Goal: Information Seeking & Learning: Learn about a topic

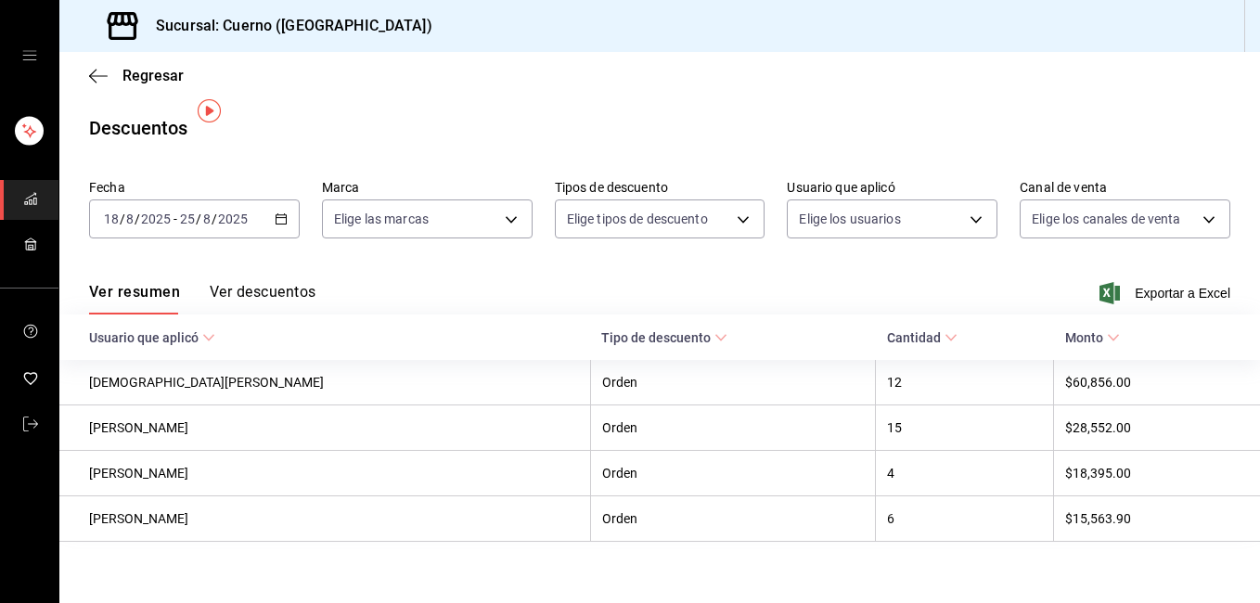
scroll to position [18, 0]
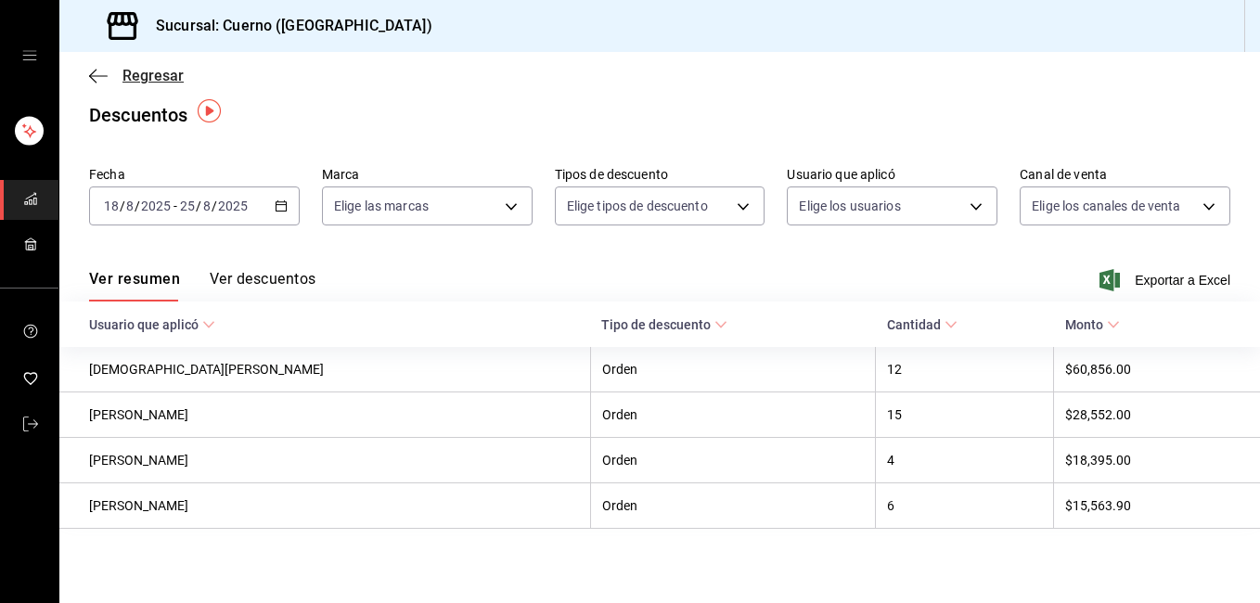
click at [96, 73] on icon "button" at bounding box center [98, 76] width 19 height 17
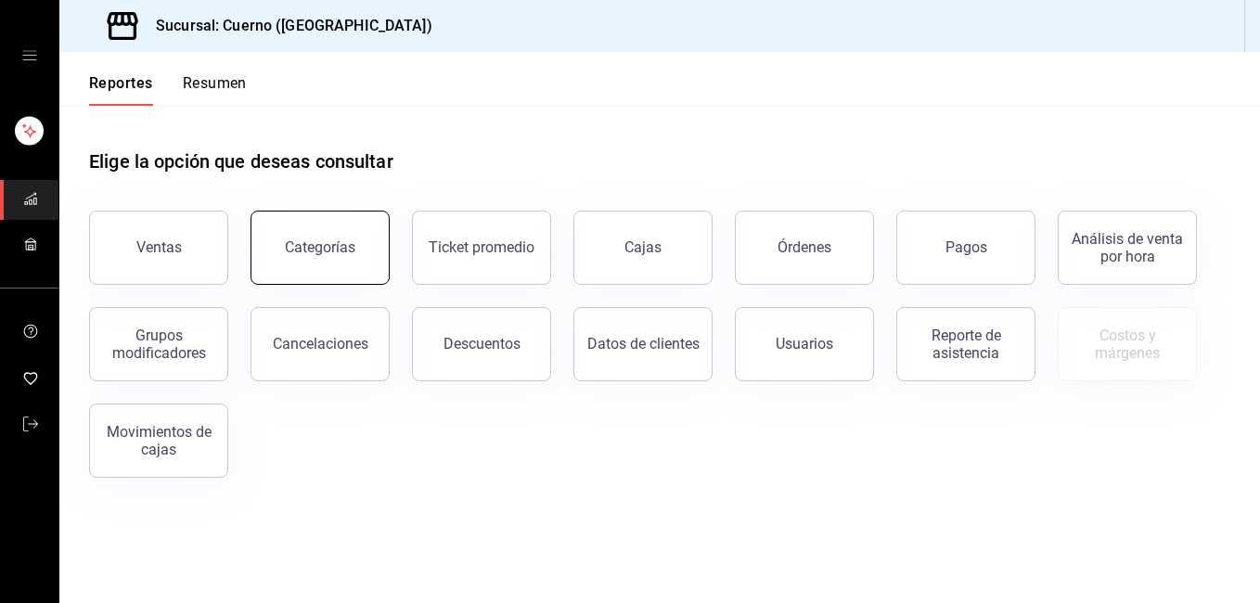
click at [314, 243] on div "Categorías" at bounding box center [320, 247] width 70 height 18
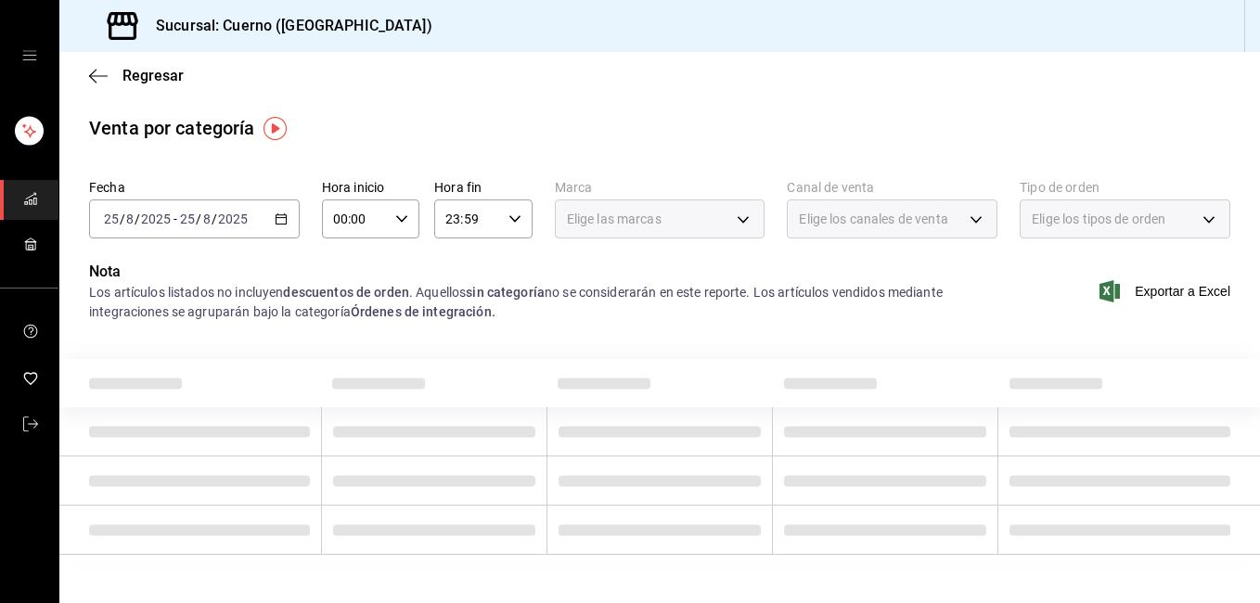
click at [289, 218] on div "[DATE] [DATE] - [DATE] [DATE]" at bounding box center [194, 218] width 211 height 39
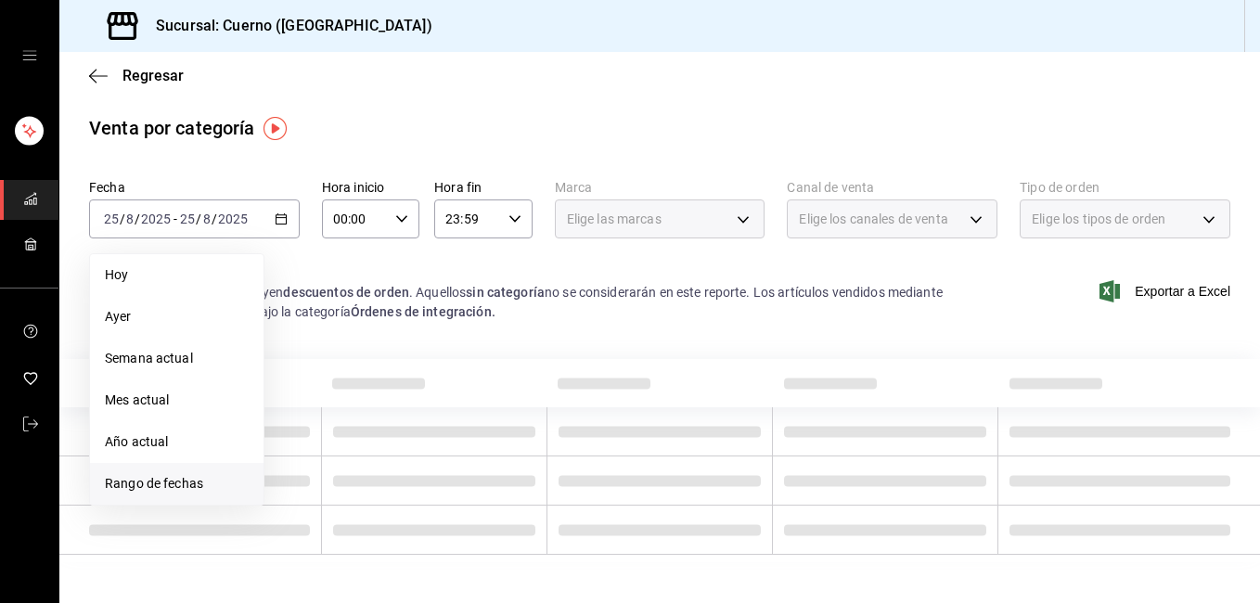
click at [207, 492] on span "Rango de fechas" at bounding box center [177, 483] width 144 height 19
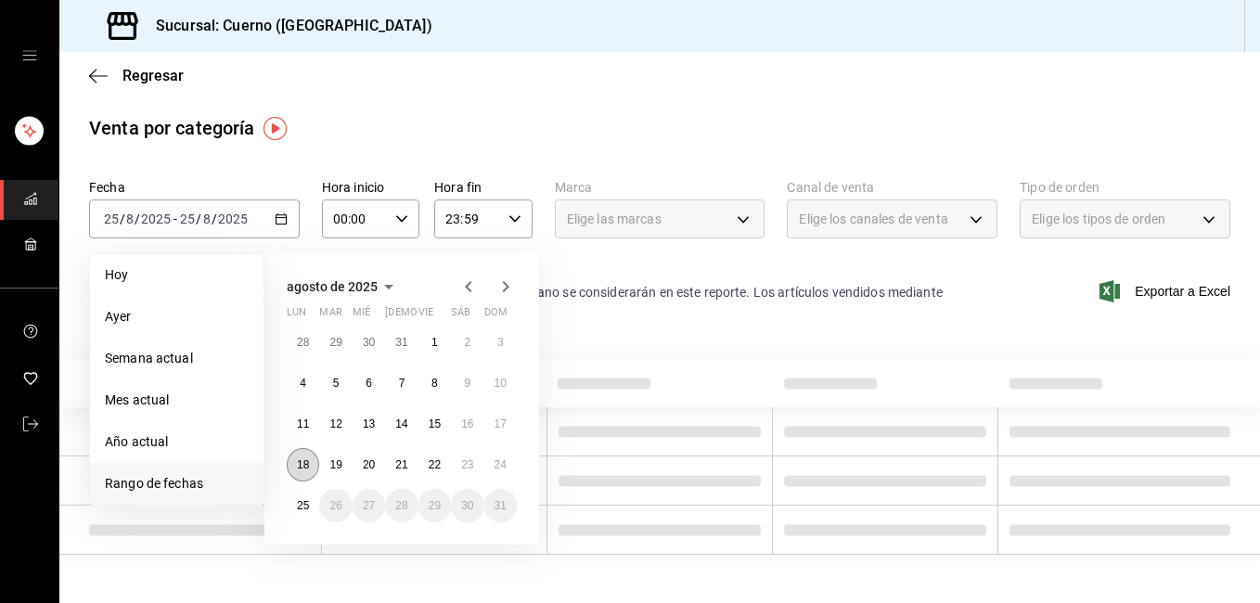
click at [306, 467] on abbr "18" at bounding box center [303, 464] width 12 height 13
click at [305, 517] on button "25" at bounding box center [303, 505] width 32 height 33
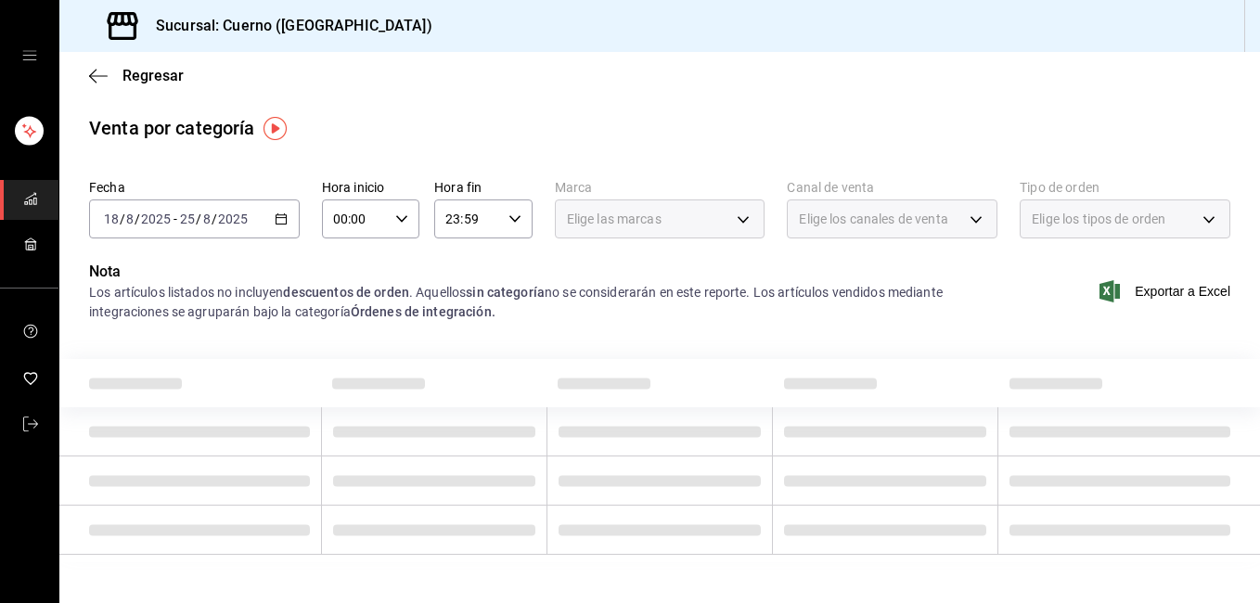
click at [413, 209] on div "00:00 Hora inicio" at bounding box center [370, 218] width 97 height 39
click at [336, 315] on span "01" at bounding box center [343, 310] width 19 height 15
type input "01:00"
click at [336, 315] on button "05" at bounding box center [343, 303] width 41 height 37
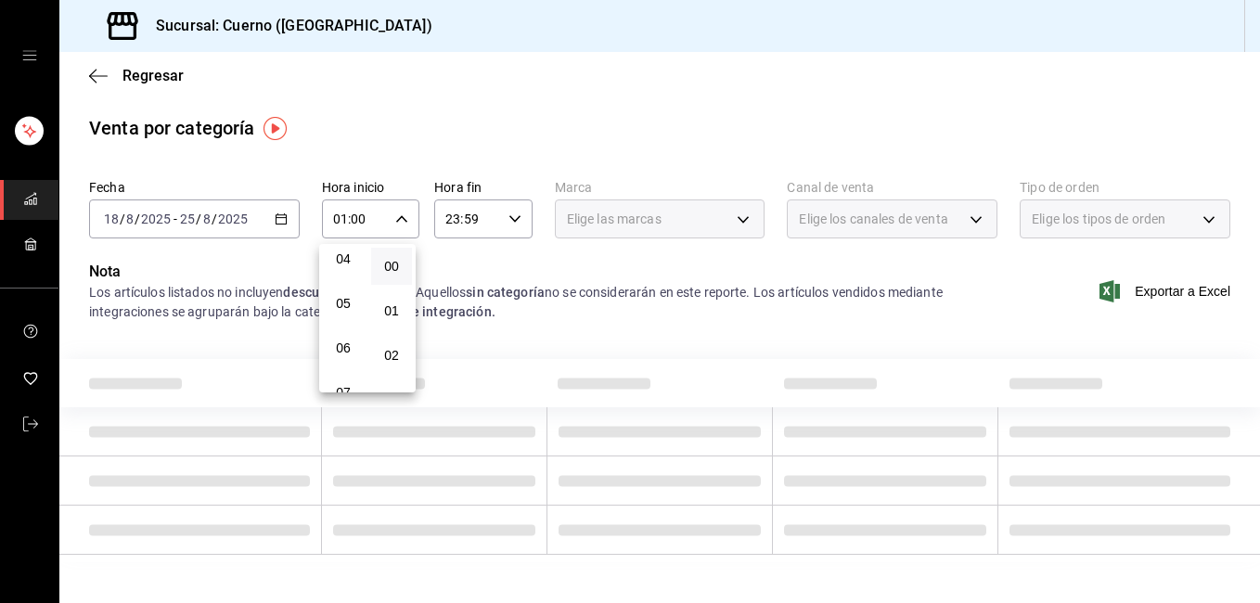
type input "05:00"
click at [342, 295] on button "05" at bounding box center [343, 303] width 41 height 37
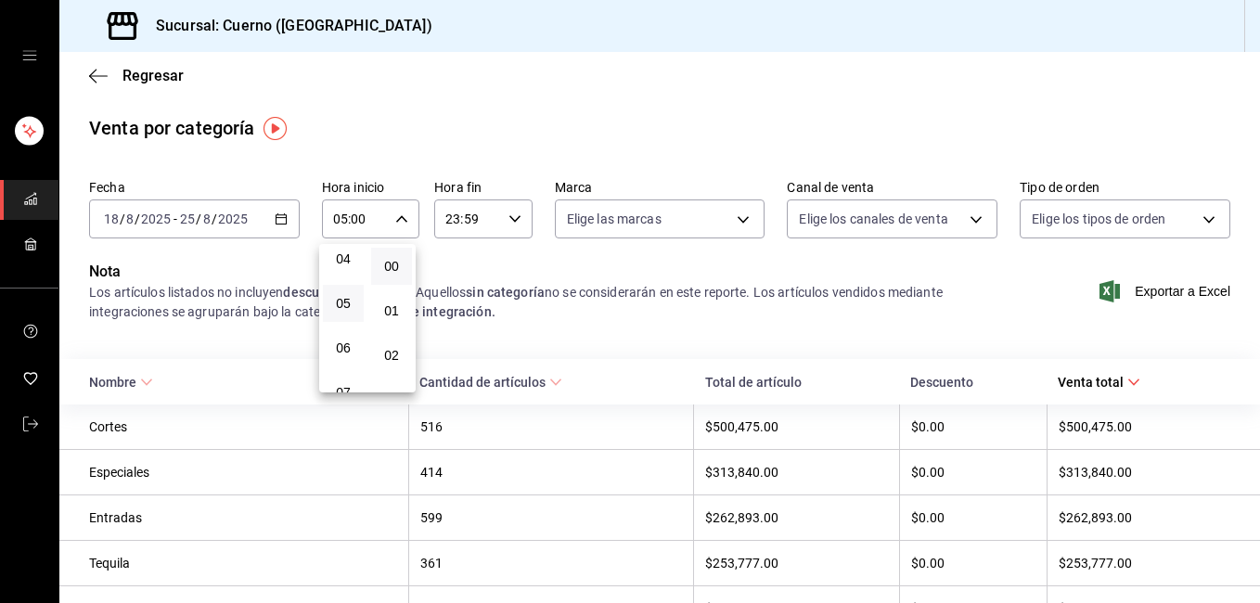
click at [509, 222] on div at bounding box center [630, 301] width 1260 height 603
click at [509, 222] on \(Stroke\) "button" at bounding box center [514, 218] width 11 height 6
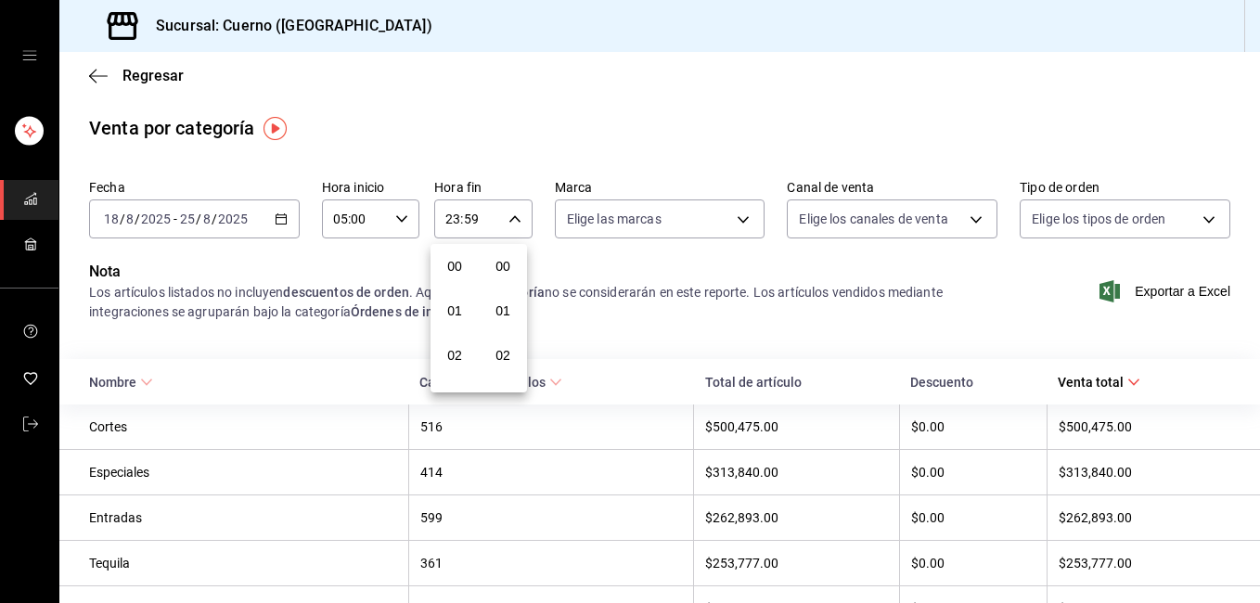
scroll to position [2523, 0]
click at [463, 277] on span "21" at bounding box center [454, 281] width 19 height 15
type input "21:59"
click at [463, 277] on span "05" at bounding box center [454, 273] width 19 height 15
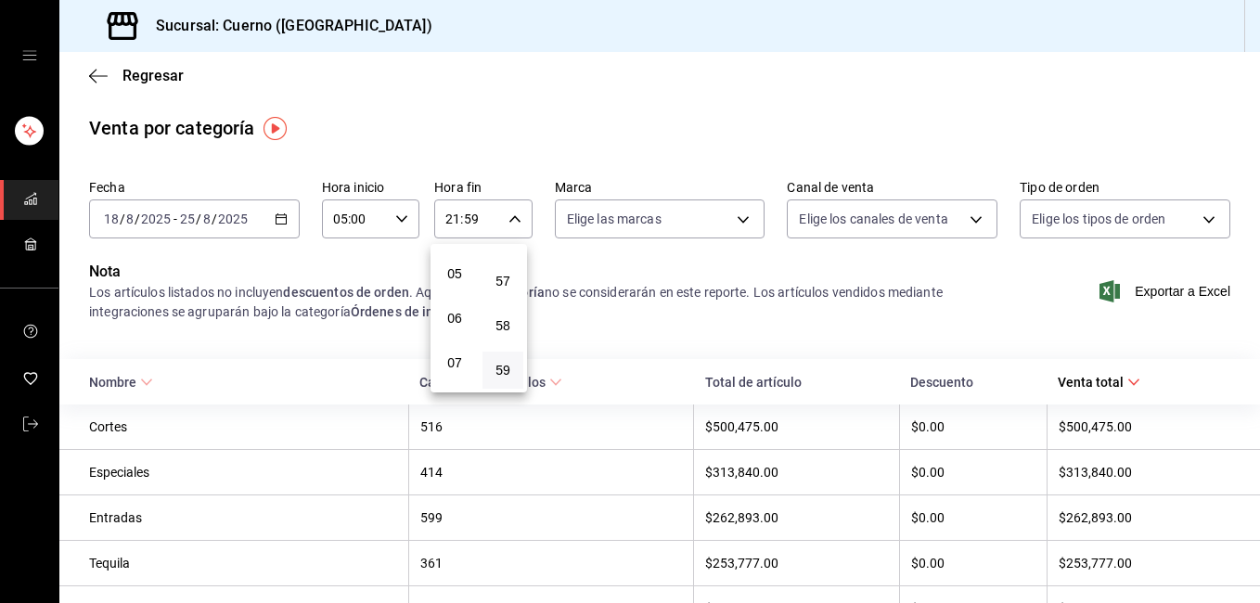
type input "05:59"
click at [1259, 196] on html "Sucursal: Cuerno (Andares) Regresar Venta por categoría Fecha [DATE] [DATE] - […" at bounding box center [630, 301] width 1260 height 603
drag, startPoint x: 1253, startPoint y: 166, endPoint x: 1254, endPoint y: 226, distance: 60.3
click at [1254, 226] on div at bounding box center [630, 301] width 1260 height 603
click at [1254, 226] on div "00 01 02 03 04 05 06 07 08 09 10 11 12 13 14 15 16 17 18 19 20 21 22 23 00 01 0…" at bounding box center [630, 304] width 1260 height 597
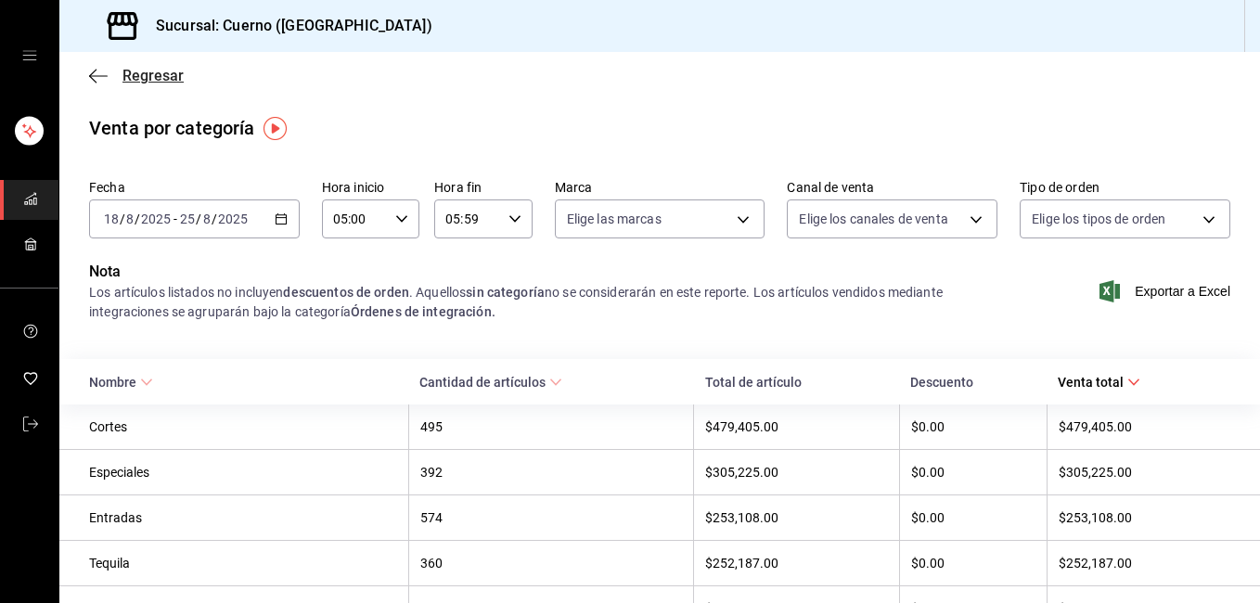
click at [93, 71] on icon "button" at bounding box center [98, 76] width 19 height 17
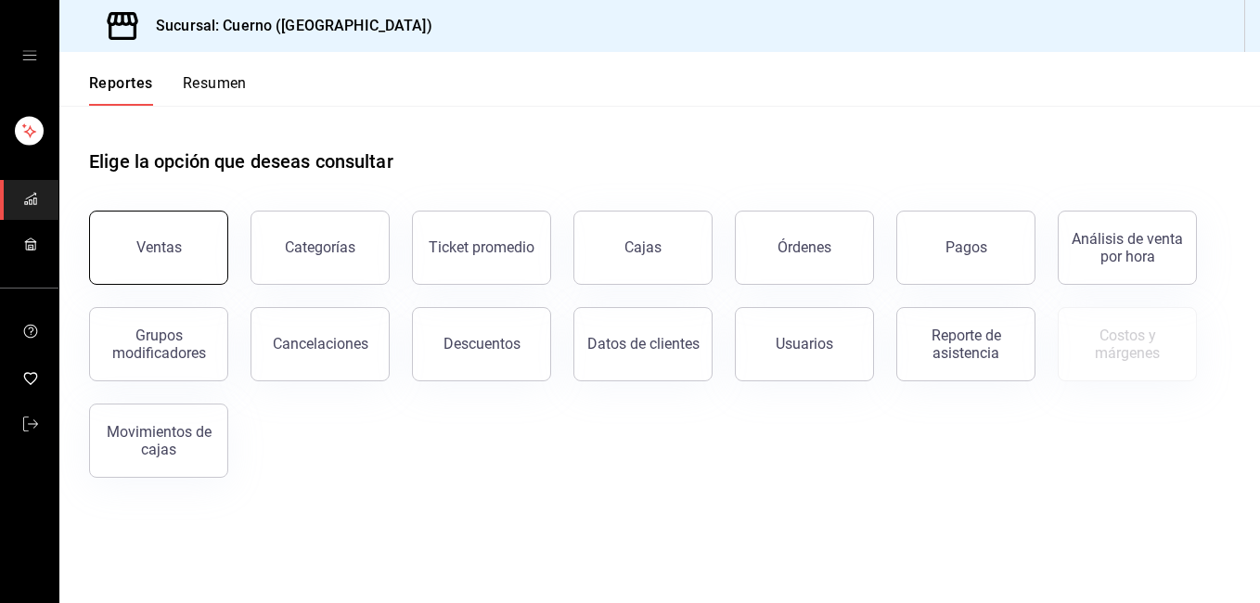
click at [159, 257] on button "Ventas" at bounding box center [158, 248] width 139 height 74
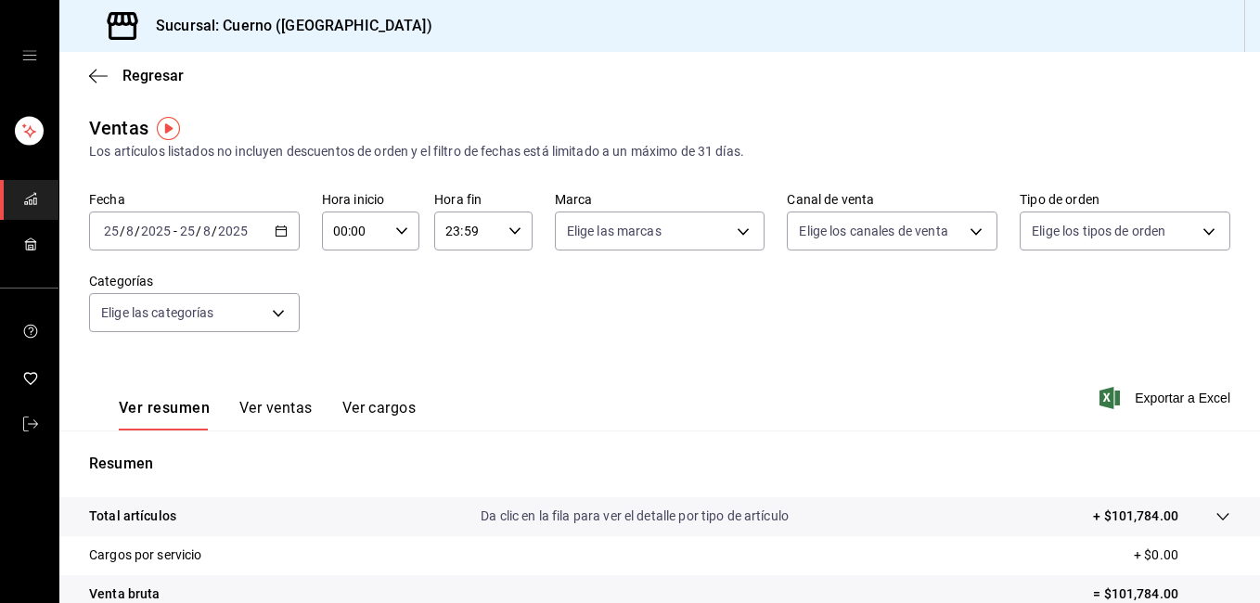
click at [285, 229] on div "[DATE] [DATE] - [DATE] [DATE]" at bounding box center [194, 230] width 211 height 39
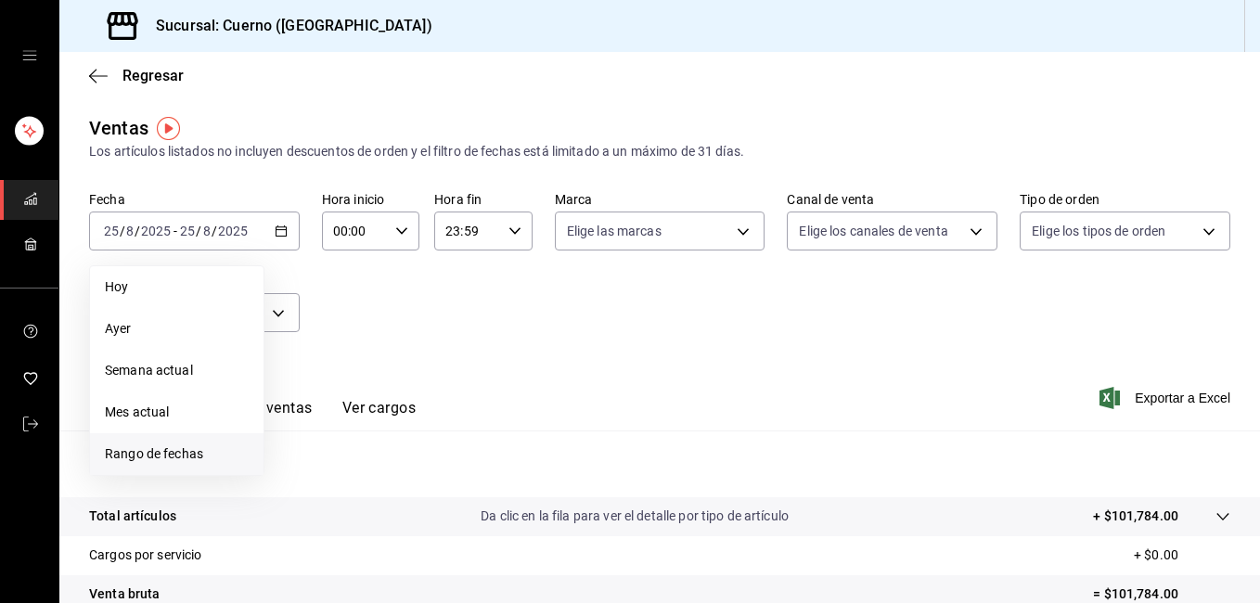
click at [183, 446] on span "Rango de fechas" at bounding box center [177, 453] width 144 height 19
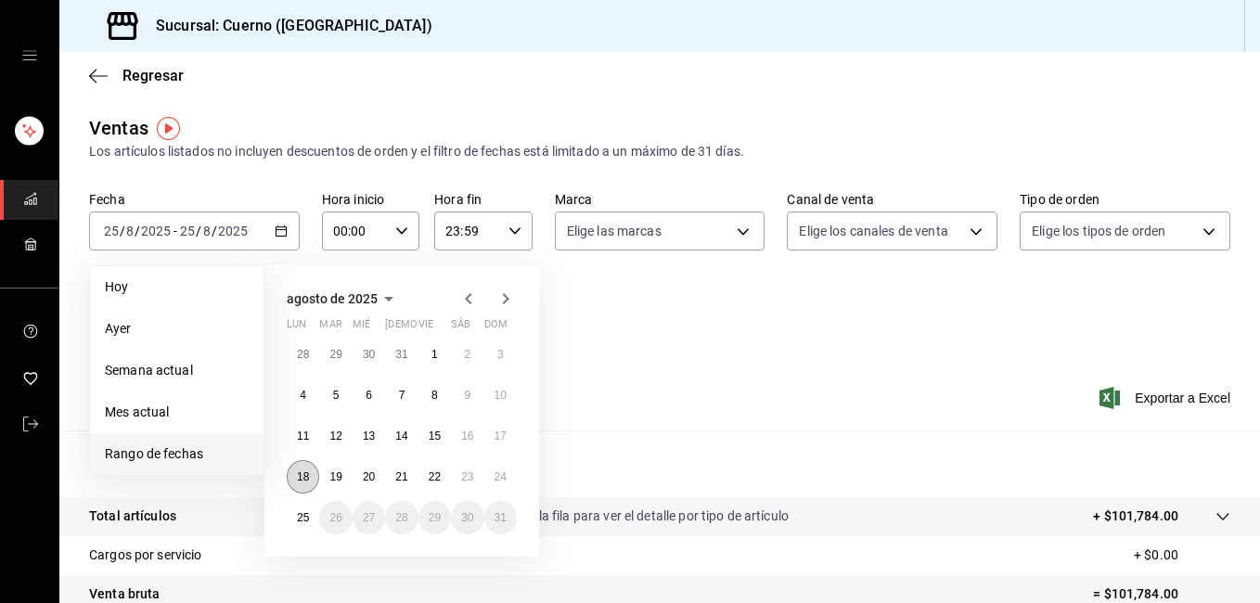
click at [310, 476] on button "18" at bounding box center [303, 476] width 32 height 33
click at [306, 517] on abbr "25" at bounding box center [303, 517] width 12 height 13
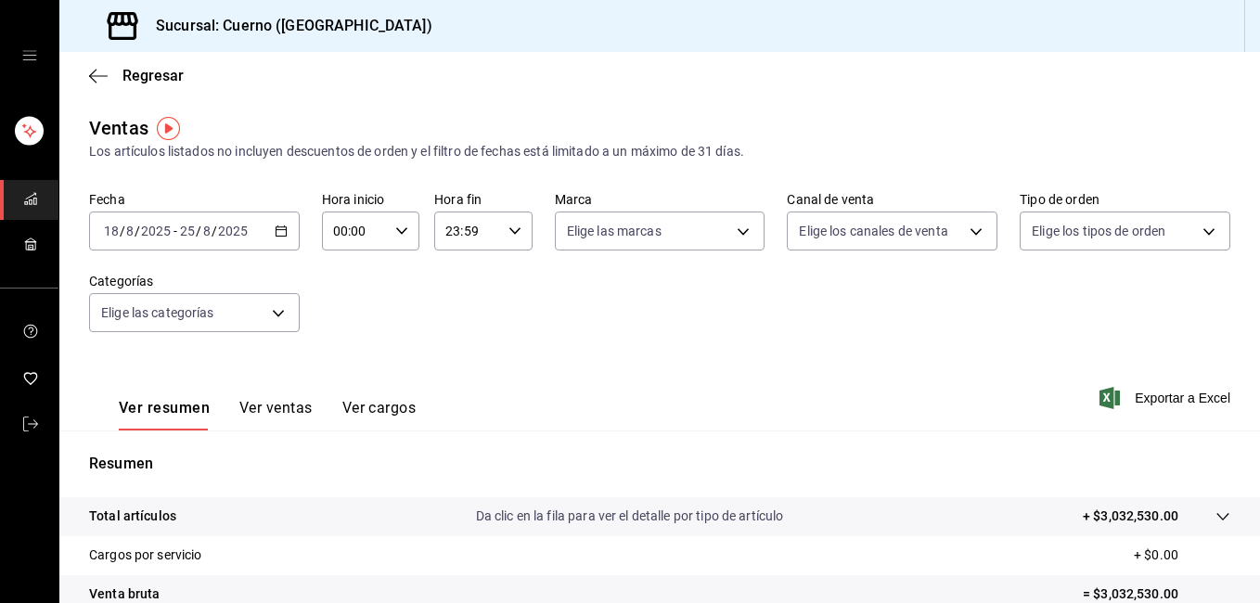
click at [398, 233] on \(Stroke\) "button" at bounding box center [401, 230] width 11 height 6
click at [355, 357] on button "02" at bounding box center [343, 367] width 41 height 37
type input "02:00"
click at [355, 357] on button "05" at bounding box center [343, 352] width 41 height 37
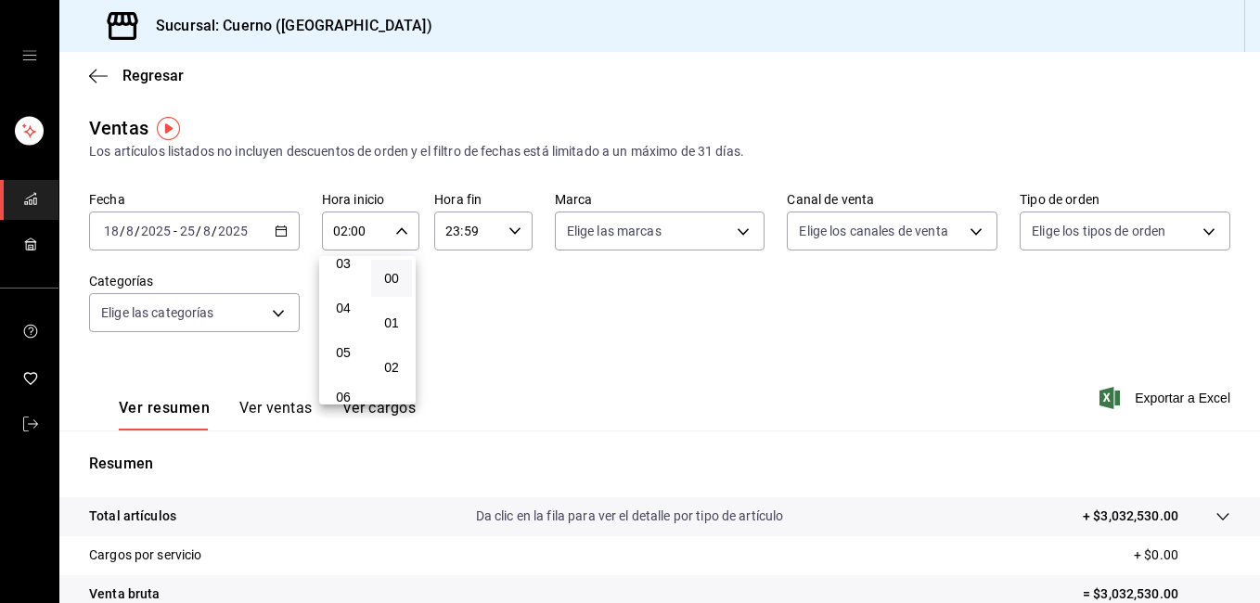
type input "05:00"
click at [513, 232] on div at bounding box center [630, 301] width 1260 height 603
click at [513, 232] on icon "button" at bounding box center [514, 230] width 13 height 13
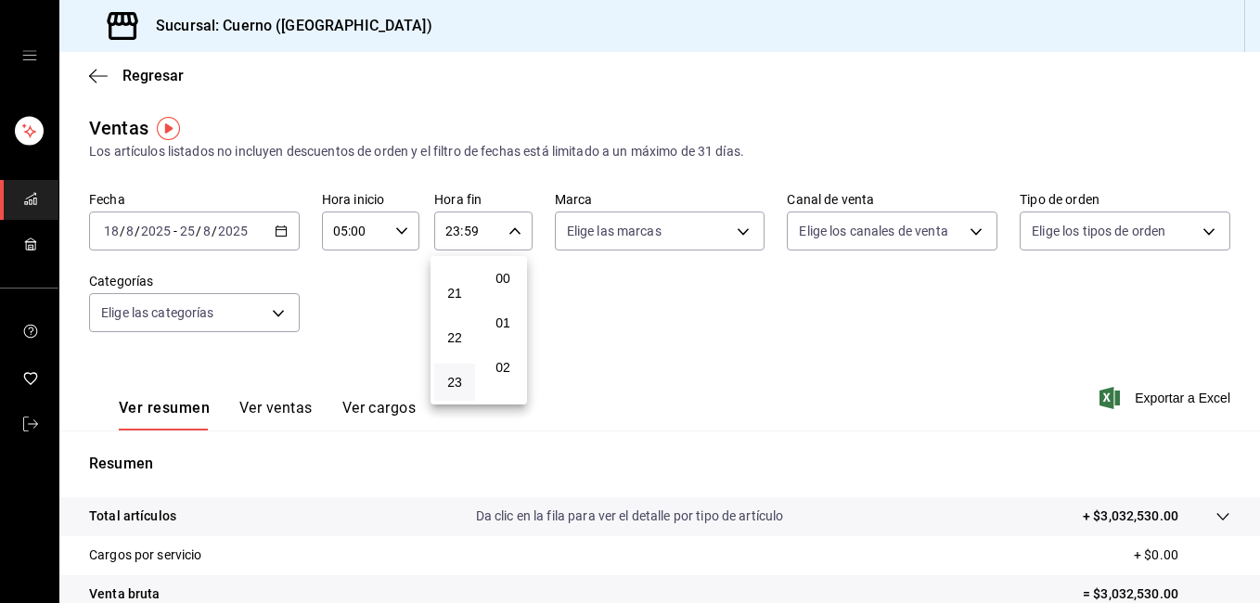
scroll to position [2523, 0]
click at [457, 302] on button "21" at bounding box center [454, 293] width 41 height 37
type input "21:59"
click at [457, 302] on button "05" at bounding box center [454, 285] width 41 height 37
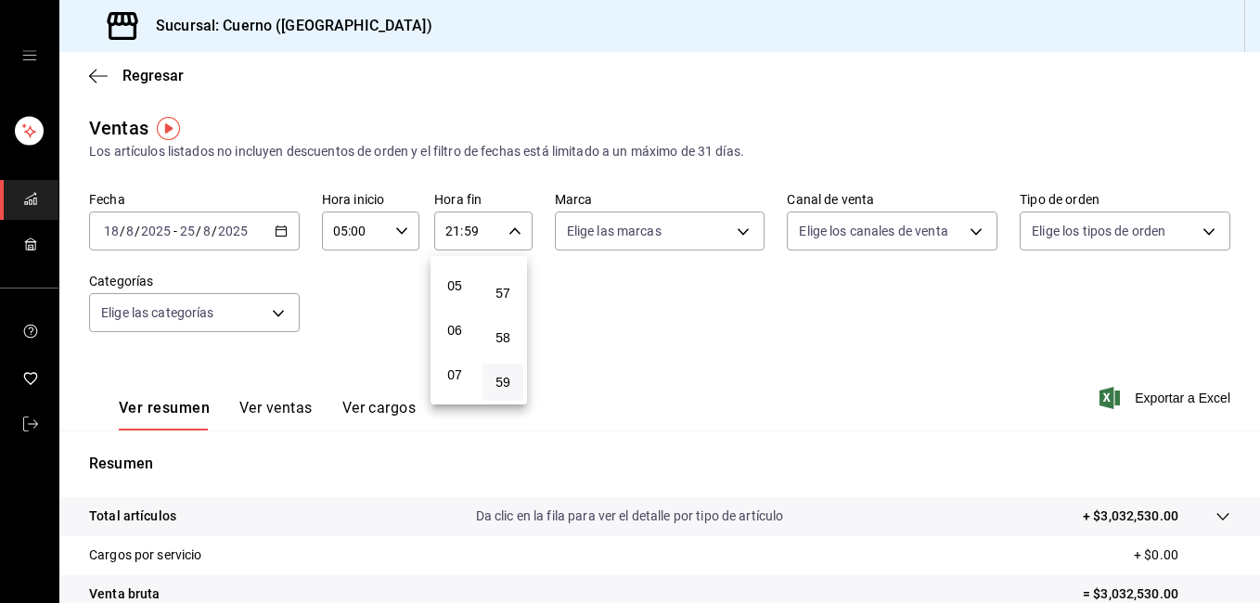
type input "05:59"
drag, startPoint x: 1253, startPoint y: 173, endPoint x: 1253, endPoint y: 275, distance: 103.0
click at [1253, 275] on div at bounding box center [630, 301] width 1260 height 603
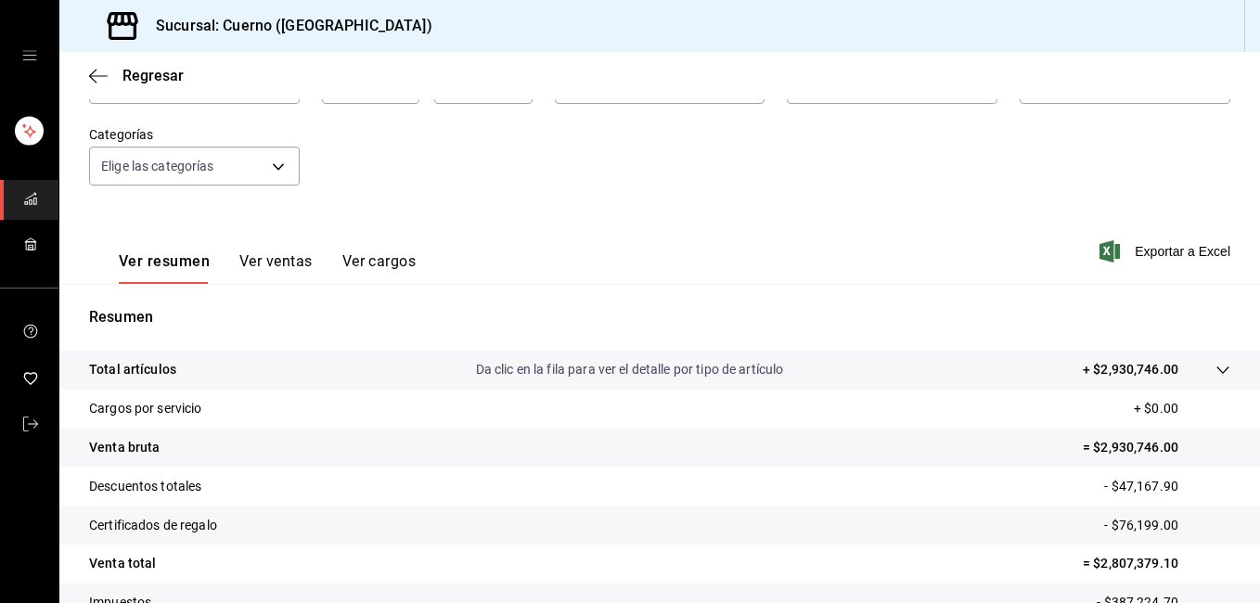
scroll to position [130, 0]
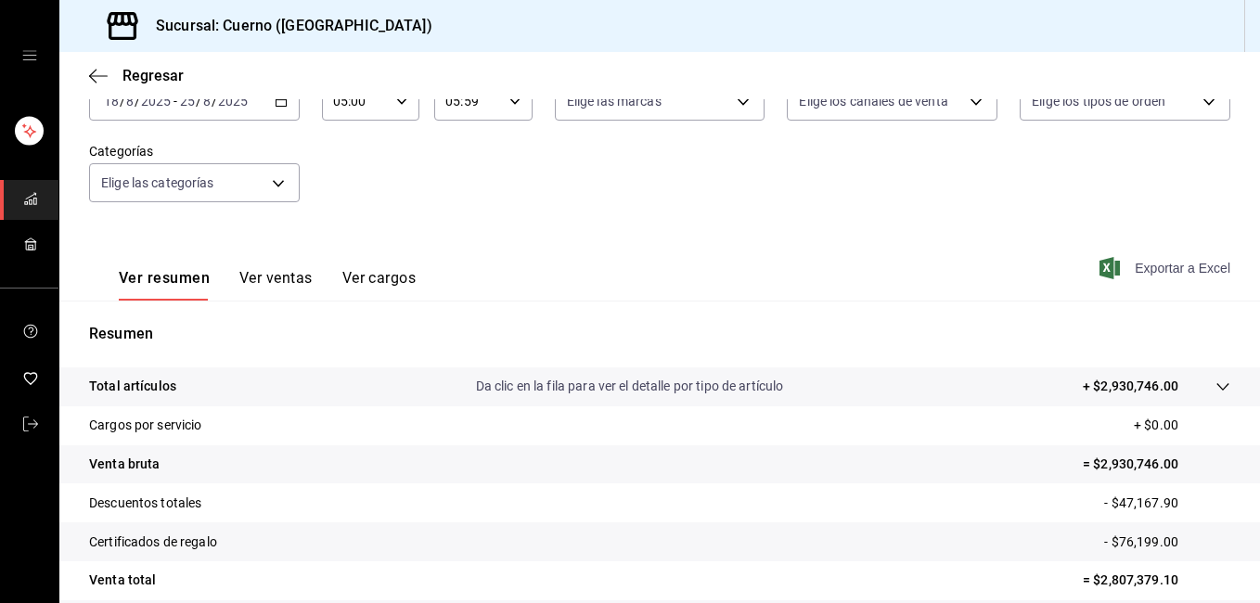
click at [1182, 262] on span "Exportar a Excel" at bounding box center [1166, 268] width 127 height 22
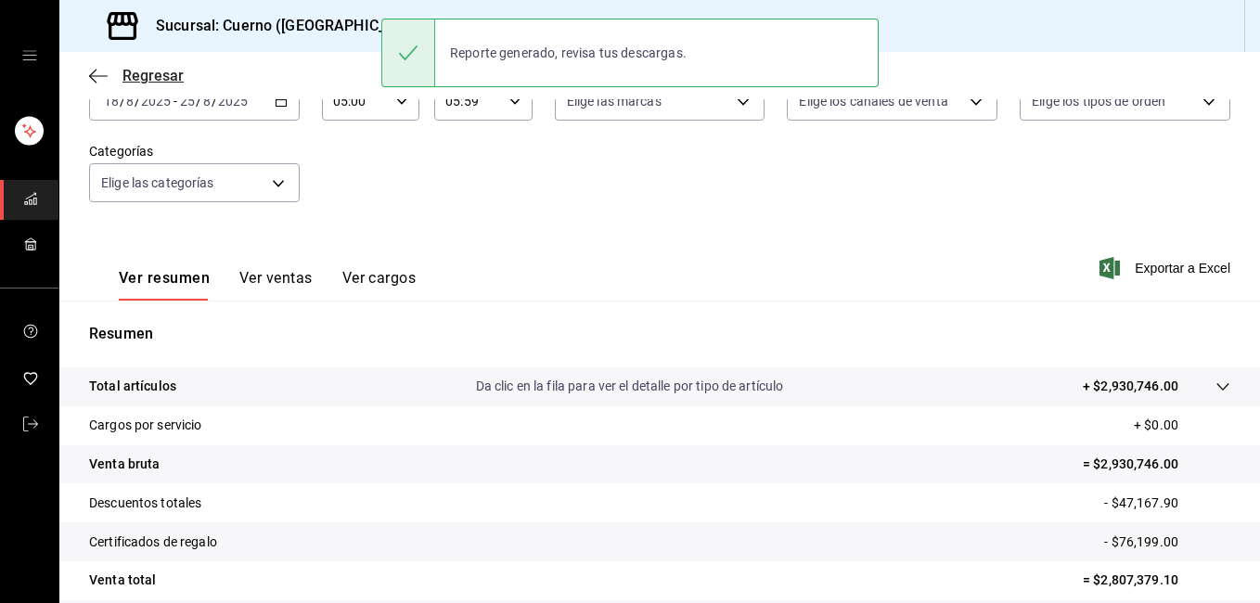
click at [95, 72] on icon "button" at bounding box center [98, 76] width 19 height 17
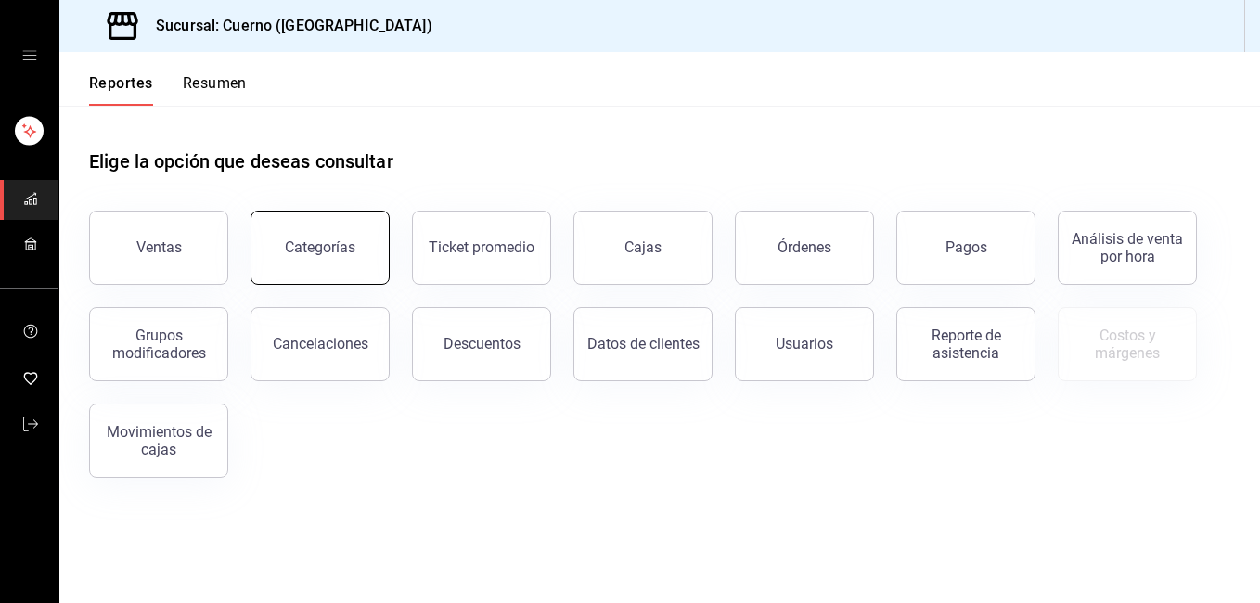
click at [360, 260] on button "Categorías" at bounding box center [319, 248] width 139 height 74
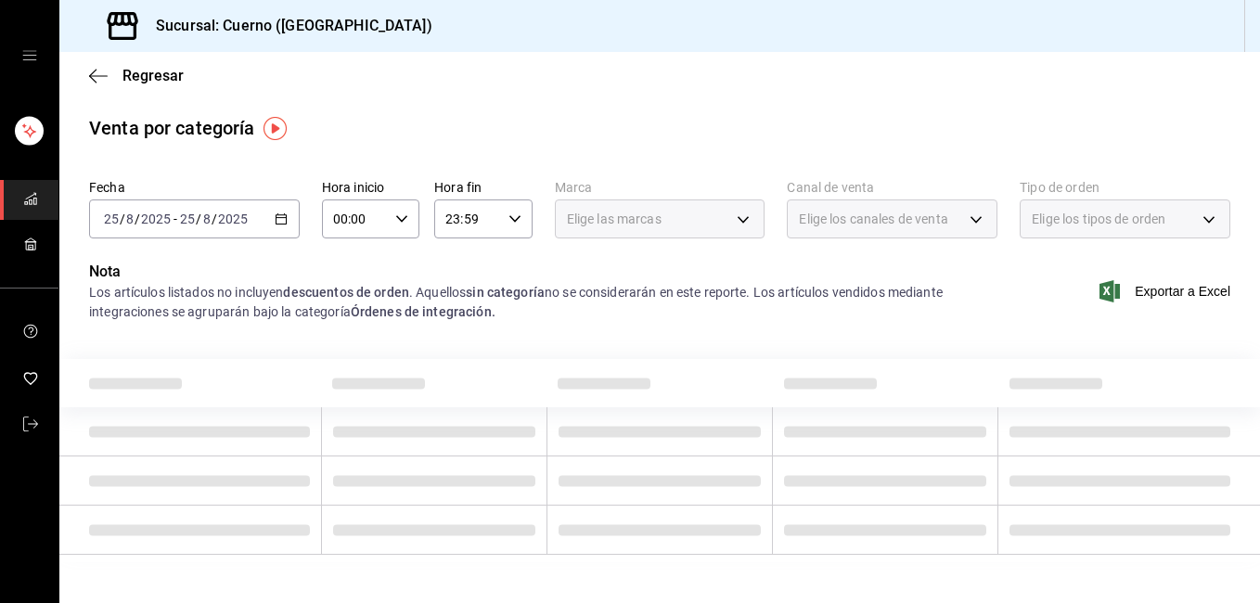
click at [283, 222] on \(Stroke\) "button" at bounding box center [280, 219] width 11 height 10
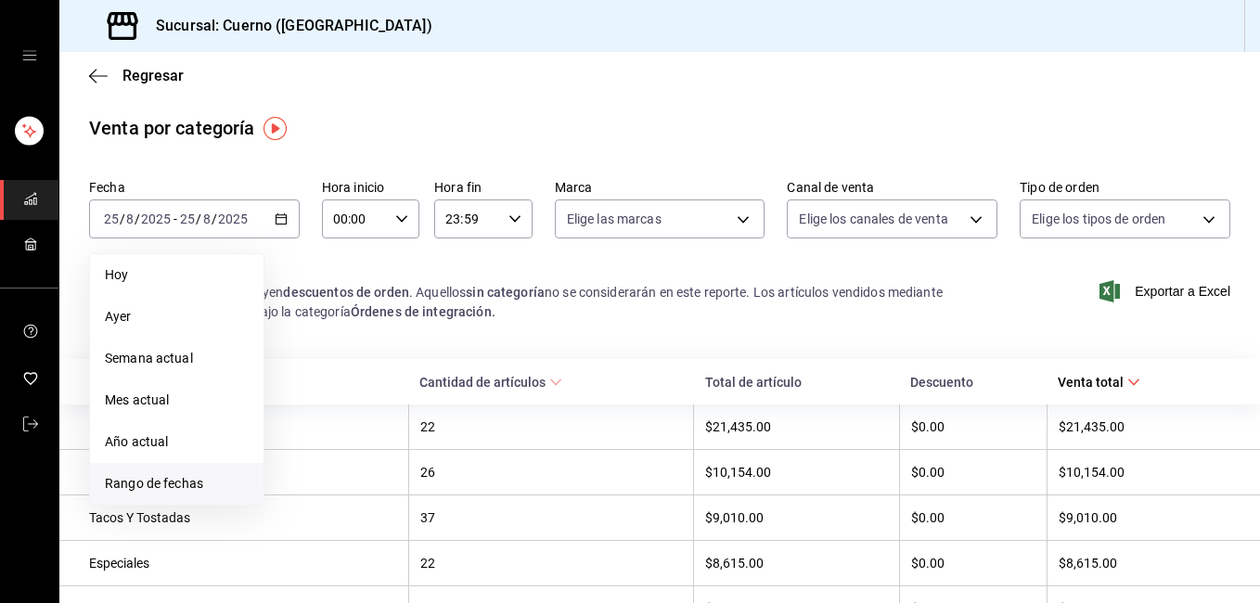
click at [196, 479] on span "Rango de fechas" at bounding box center [177, 483] width 144 height 19
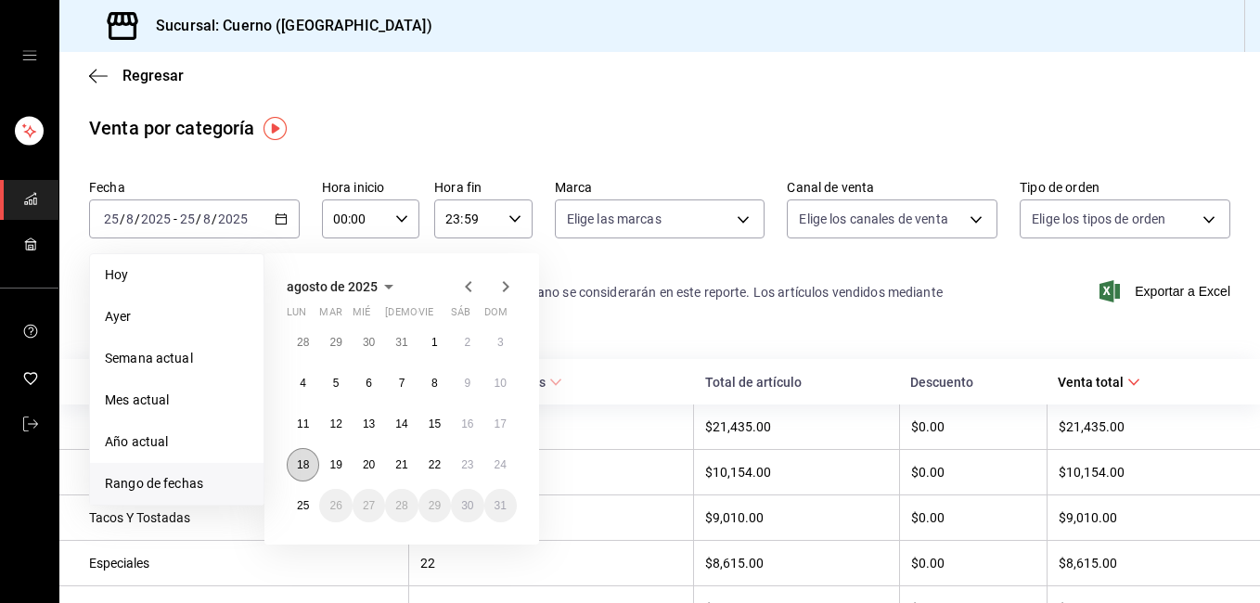
click at [306, 464] on abbr "18" at bounding box center [303, 464] width 12 height 13
click at [301, 496] on button "25" at bounding box center [303, 505] width 32 height 33
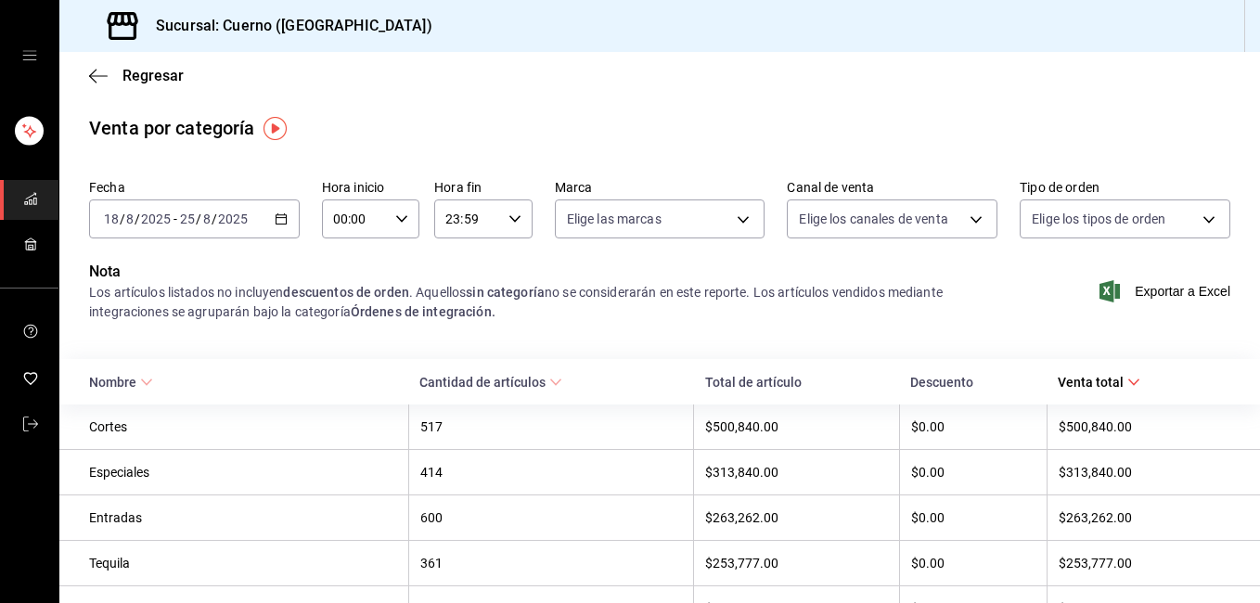
click at [402, 226] on div "00:00 Hora inicio" at bounding box center [370, 218] width 97 height 39
click at [346, 357] on span "02" at bounding box center [343, 355] width 19 height 15
type input "02:00"
click at [346, 357] on button "05" at bounding box center [343, 340] width 41 height 37
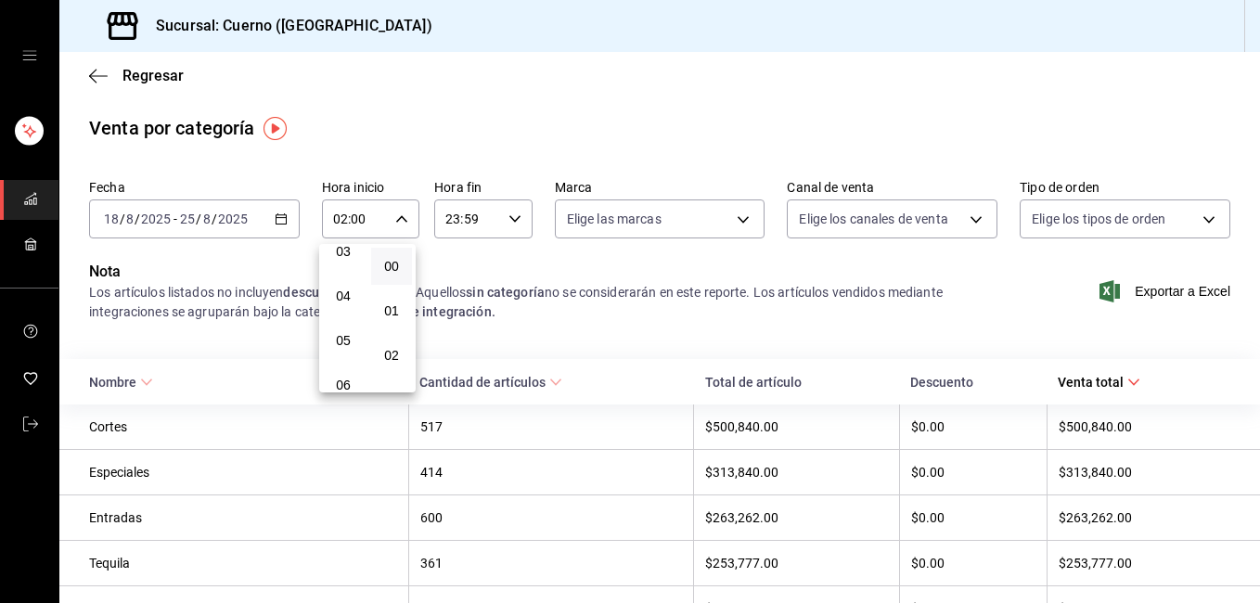
type input "05:00"
click at [514, 217] on div at bounding box center [630, 301] width 1260 height 603
click at [514, 217] on icon "button" at bounding box center [514, 218] width 13 height 13
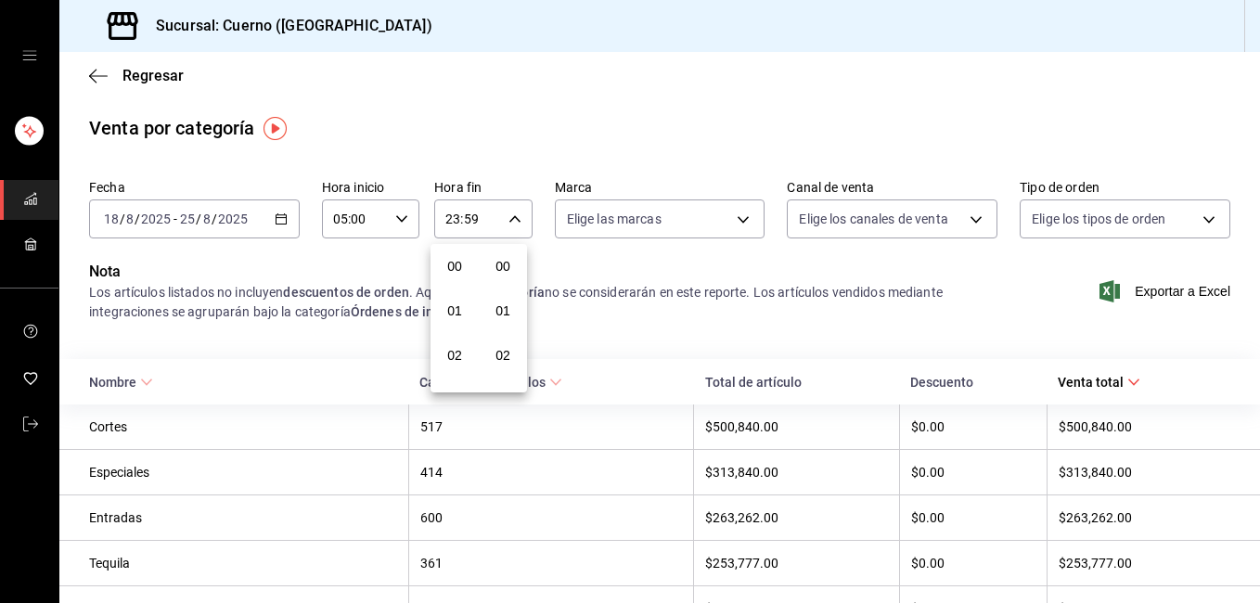
scroll to position [2523, 0]
click at [459, 317] on button "22" at bounding box center [454, 325] width 41 height 37
type input "22:59"
click at [459, 317] on span "05" at bounding box center [454, 310] width 19 height 15
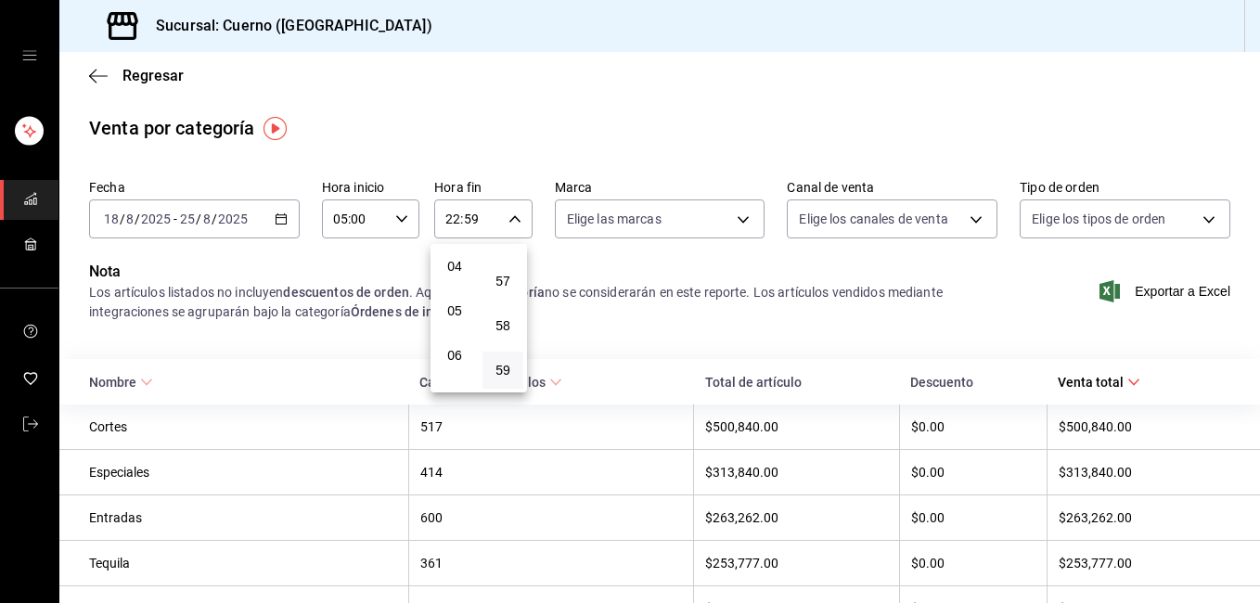
type input "05:59"
drag, startPoint x: 1250, startPoint y: 160, endPoint x: 1250, endPoint y: 186, distance: 26.9
click at [1250, 186] on div at bounding box center [630, 301] width 1260 height 603
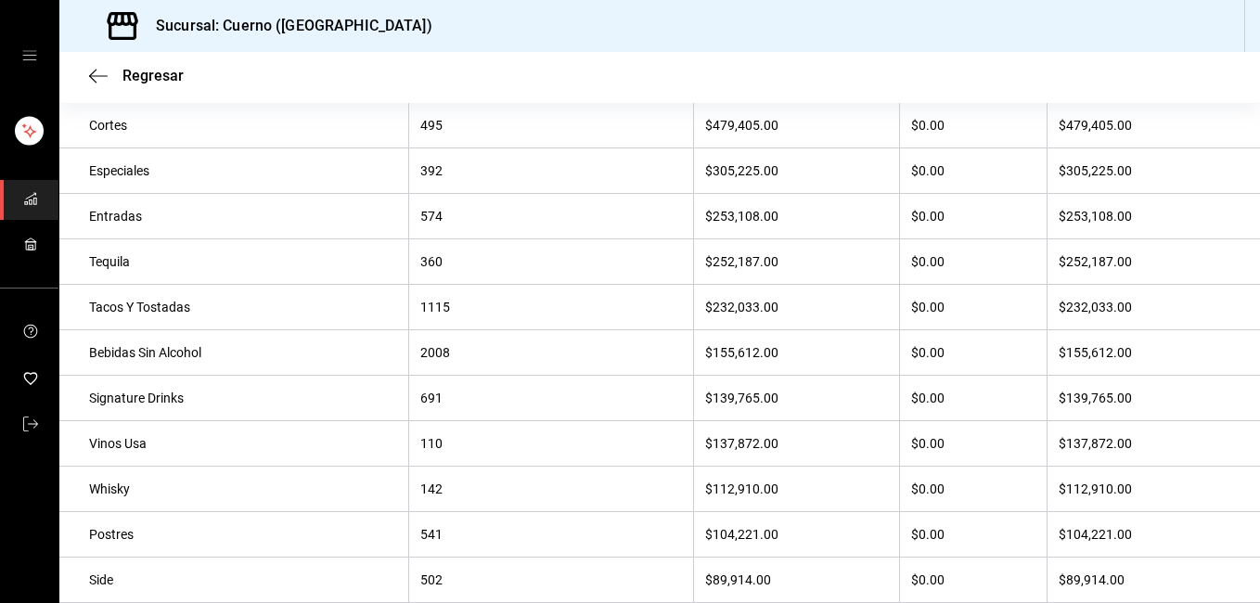
scroll to position [314, 0]
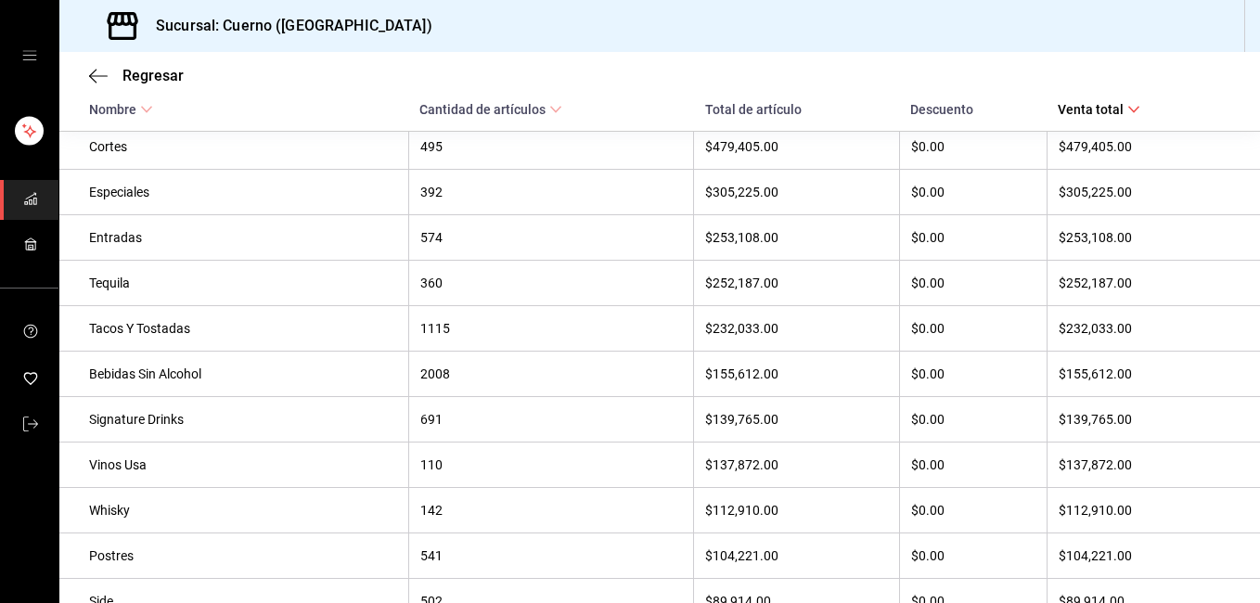
click at [741, 427] on div "$139,765.00" at bounding box center [796, 419] width 182 height 15
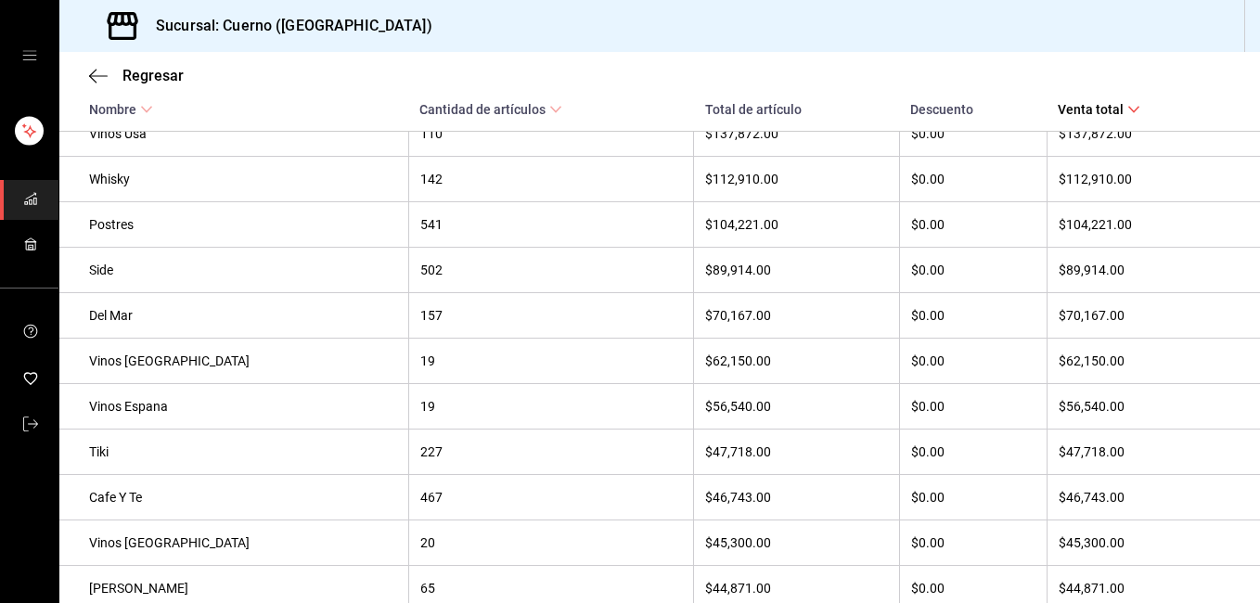
scroll to position [650, 0]
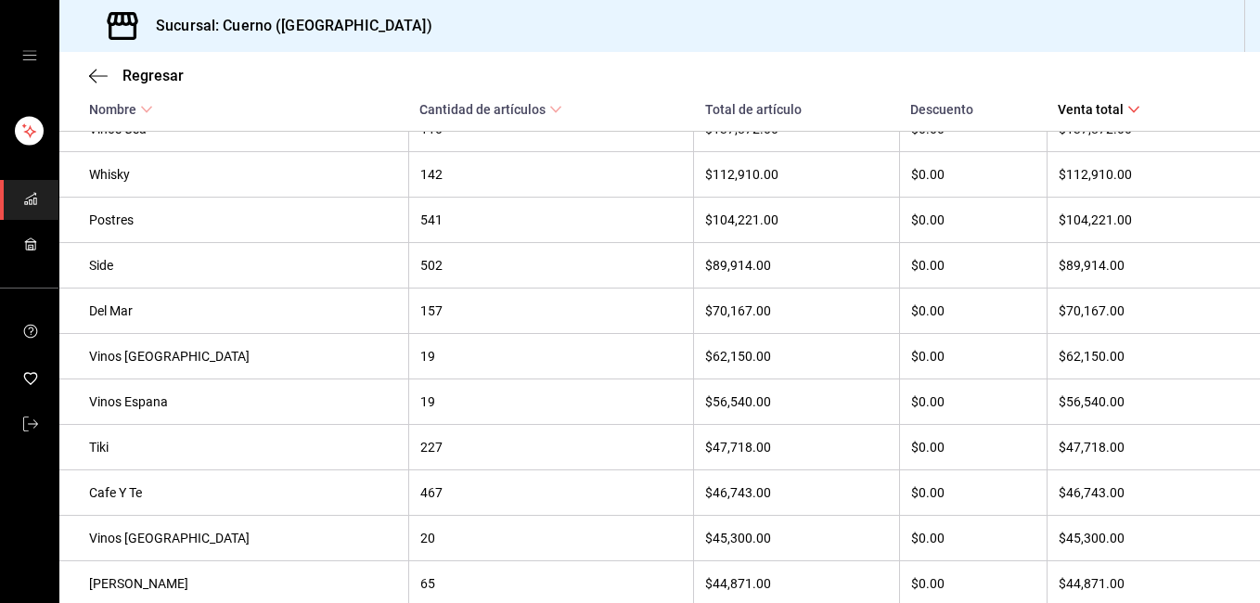
click at [719, 454] on div "$47,718.00" at bounding box center [796, 447] width 182 height 15
copy div "47,718.00"
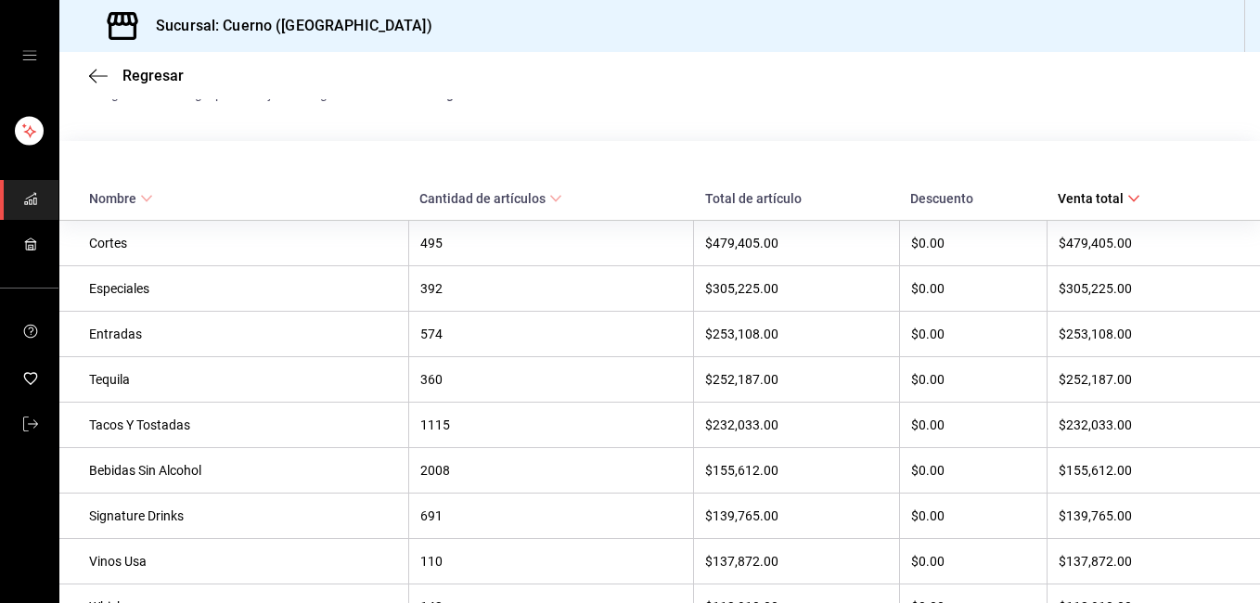
scroll to position [760, 0]
